Goal: Find specific page/section: Find specific page/section

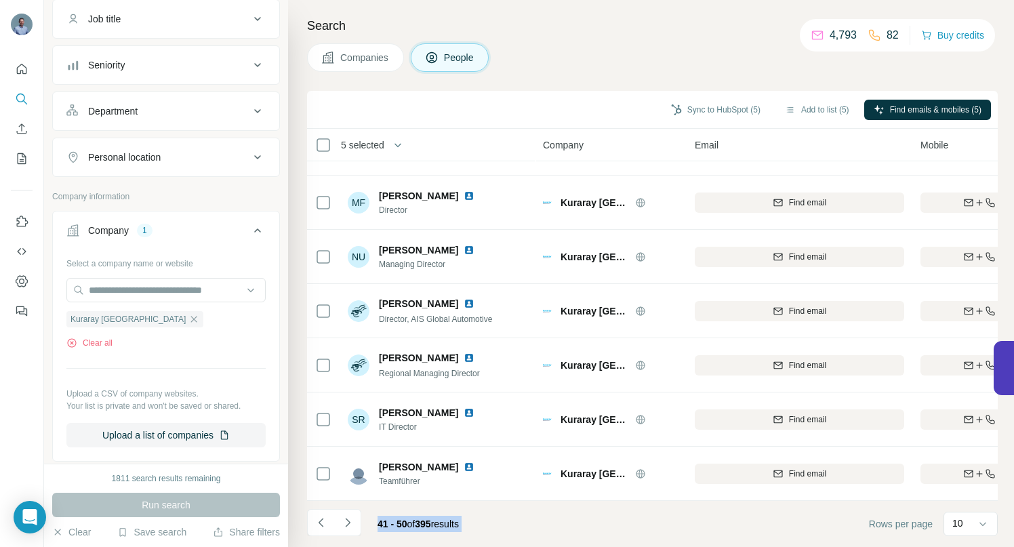
drag, startPoint x: 136, startPoint y: 316, endPoint x: 142, endPoint y: 306, distance: 11.5
click at [188, 315] on icon "button" at bounding box center [193, 319] width 11 height 11
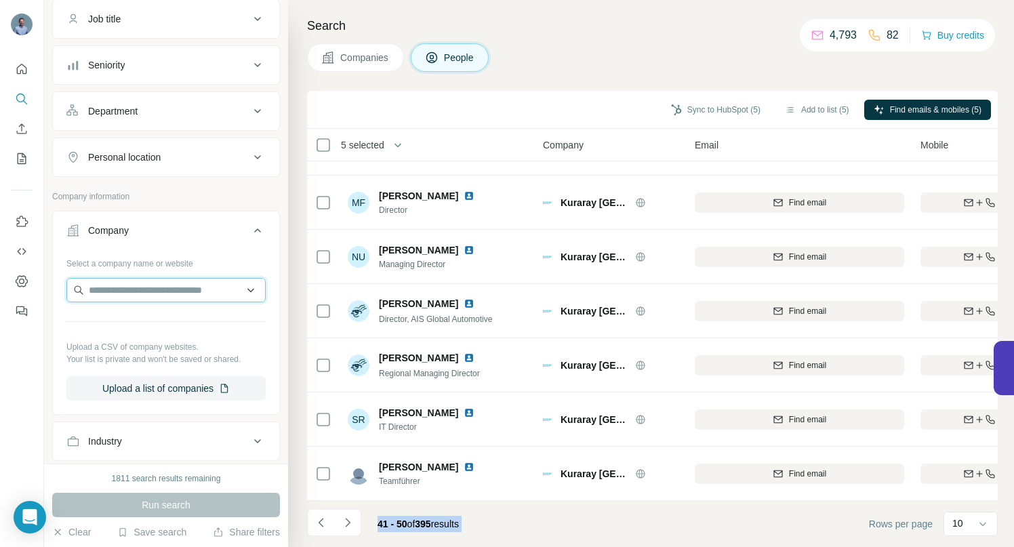
click at [144, 291] on input "text" at bounding box center [165, 290] width 199 height 24
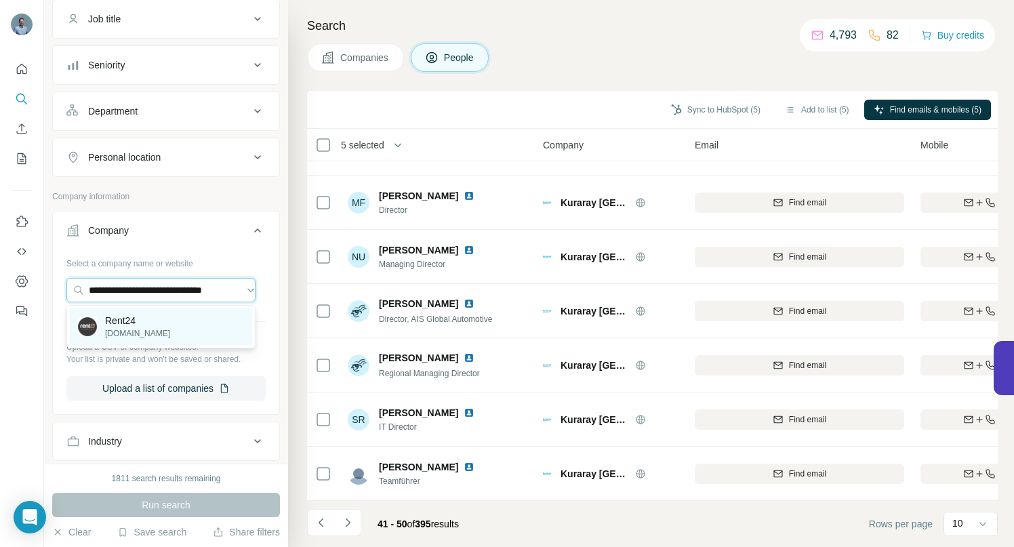
type input "**********"
click at [128, 328] on p "[DOMAIN_NAME]" at bounding box center [137, 333] width 65 height 12
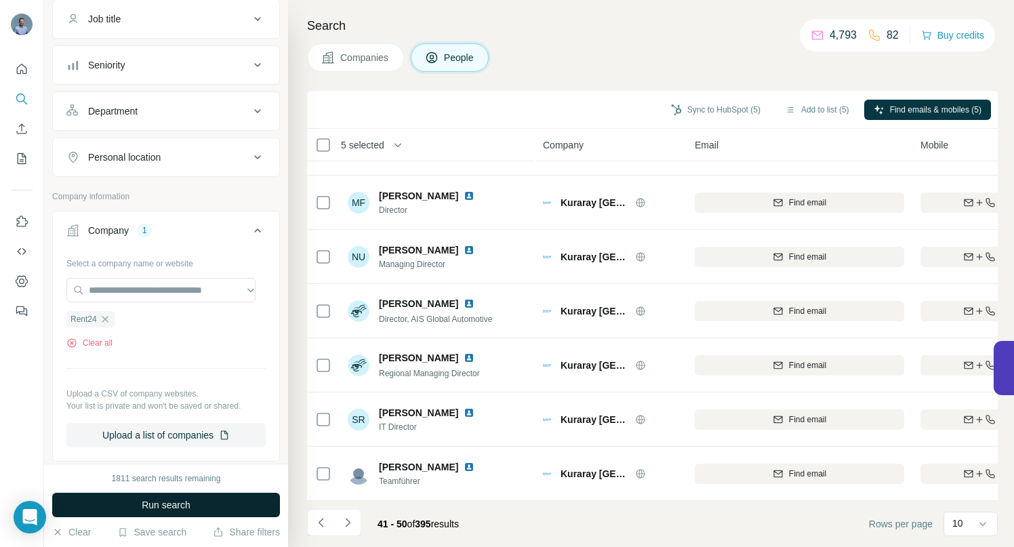
click at [151, 500] on span "Run search" at bounding box center [166, 505] width 49 height 14
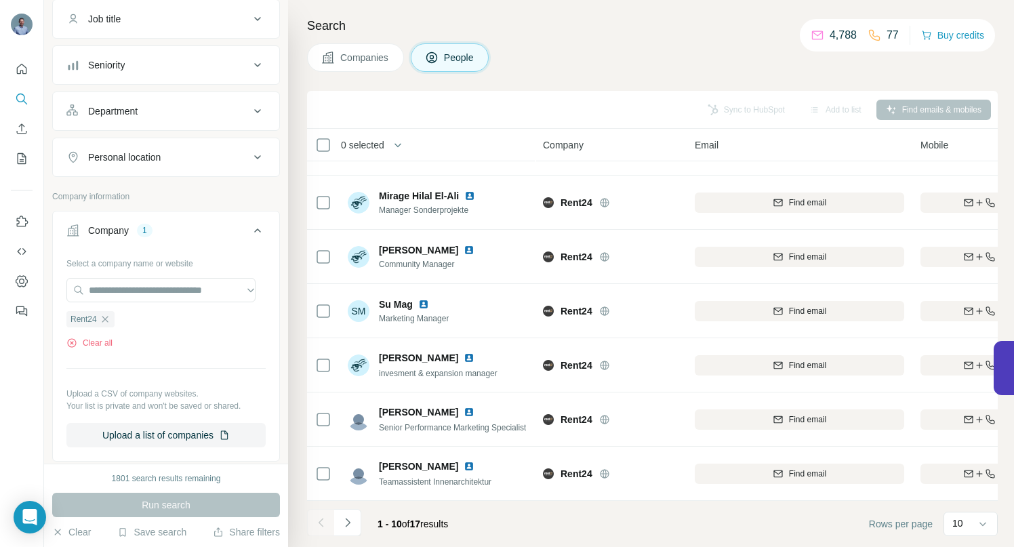
click at [345, 525] on icon "Navigate to next page" at bounding box center [348, 523] width 14 height 14
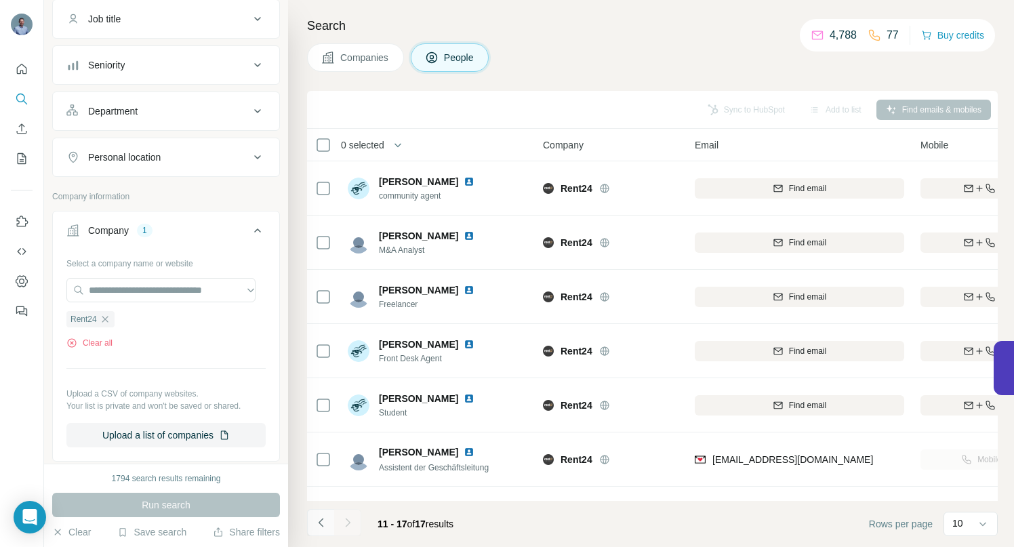
click at [322, 522] on icon "Navigate to previous page" at bounding box center [322, 523] width 14 height 14
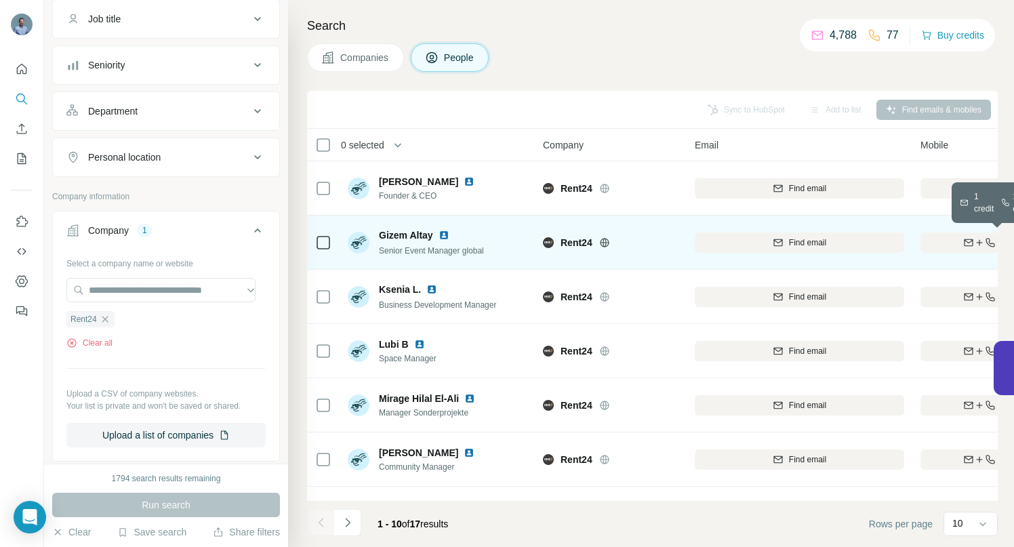
click at [952, 244] on div "Find both" at bounding box center [999, 243] width 158 height 12
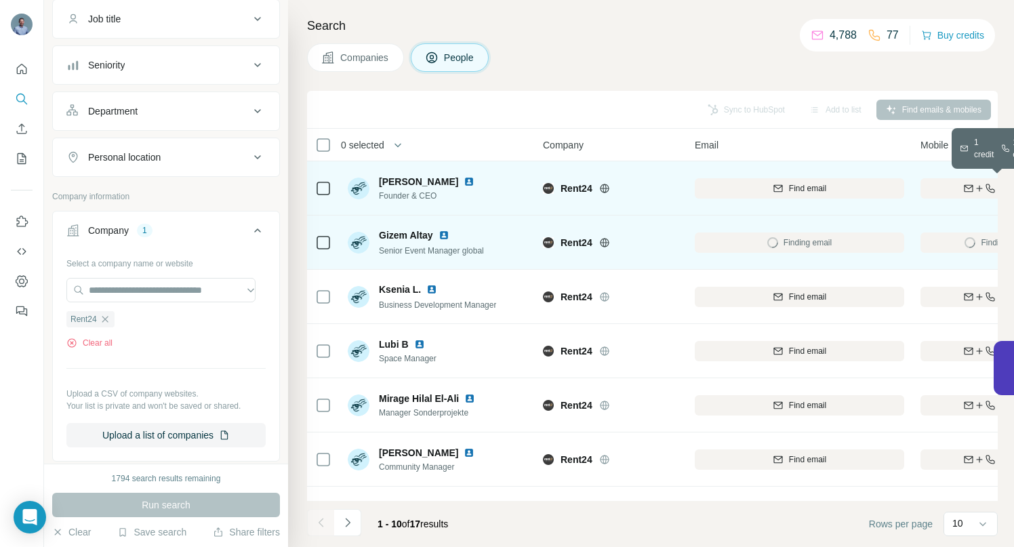
click at [952, 183] on div "Find both" at bounding box center [999, 188] width 158 height 12
